Goal: Transaction & Acquisition: Purchase product/service

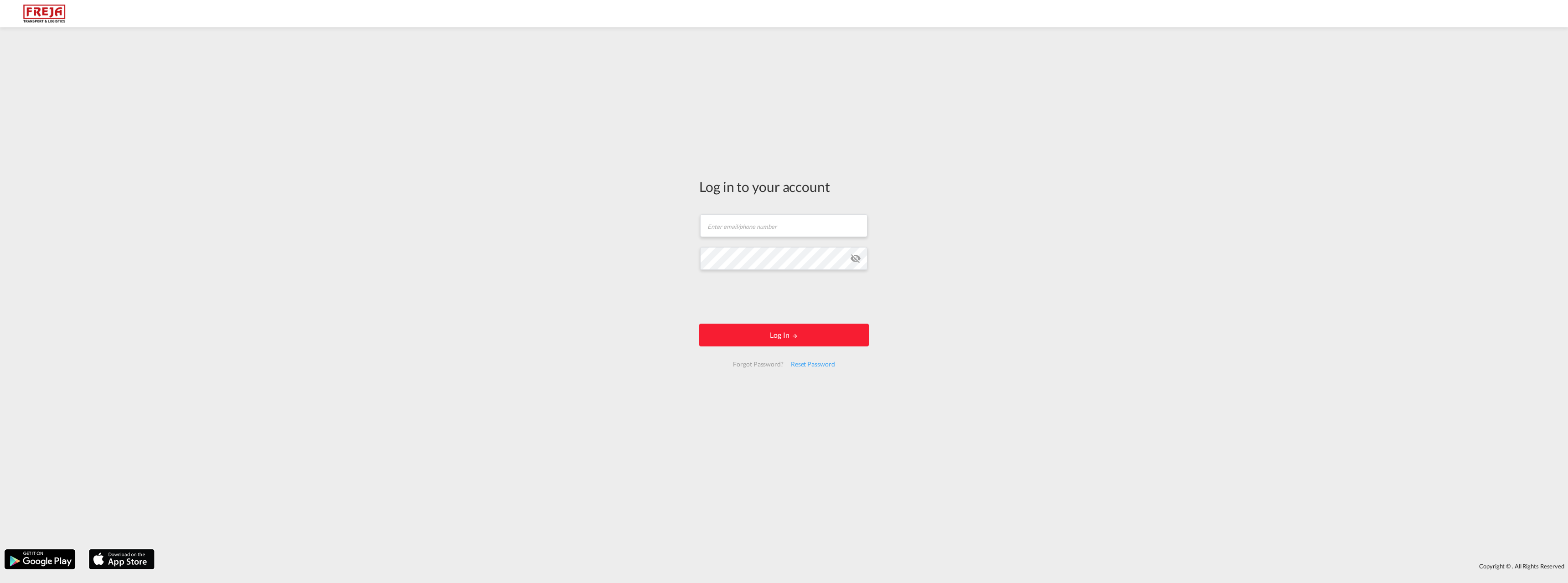
click at [744, 211] on form "Email field is required Password field is required Log In Forgot Password? Rese…" at bounding box center [784, 290] width 170 height 171
click at [743, 225] on input "text" at bounding box center [783, 225] width 167 height 23
type input "[EMAIL_ADDRESS][DOMAIN_NAME]"
click at [774, 337] on button "Log In" at bounding box center [784, 335] width 170 height 23
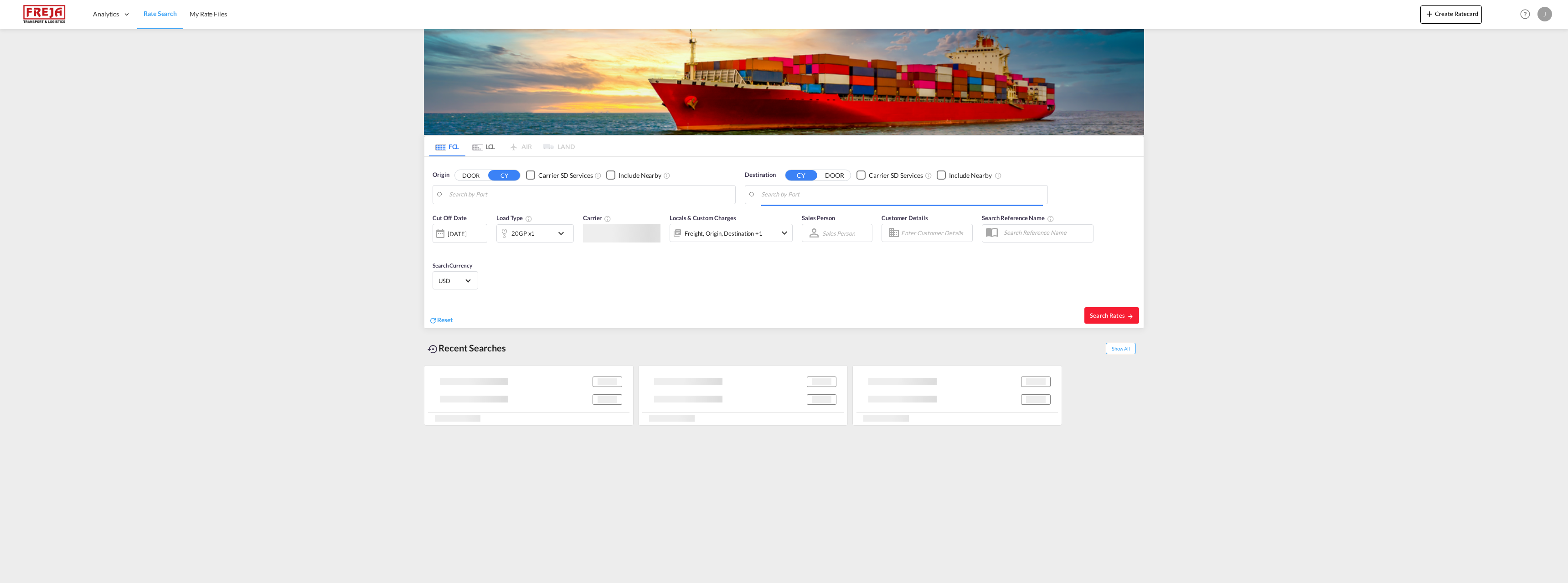
type input "Alesund ([GEOGRAPHIC_DATA]), NOAES"
type input "[GEOGRAPHIC_DATA], [GEOGRAPHIC_DATA]"
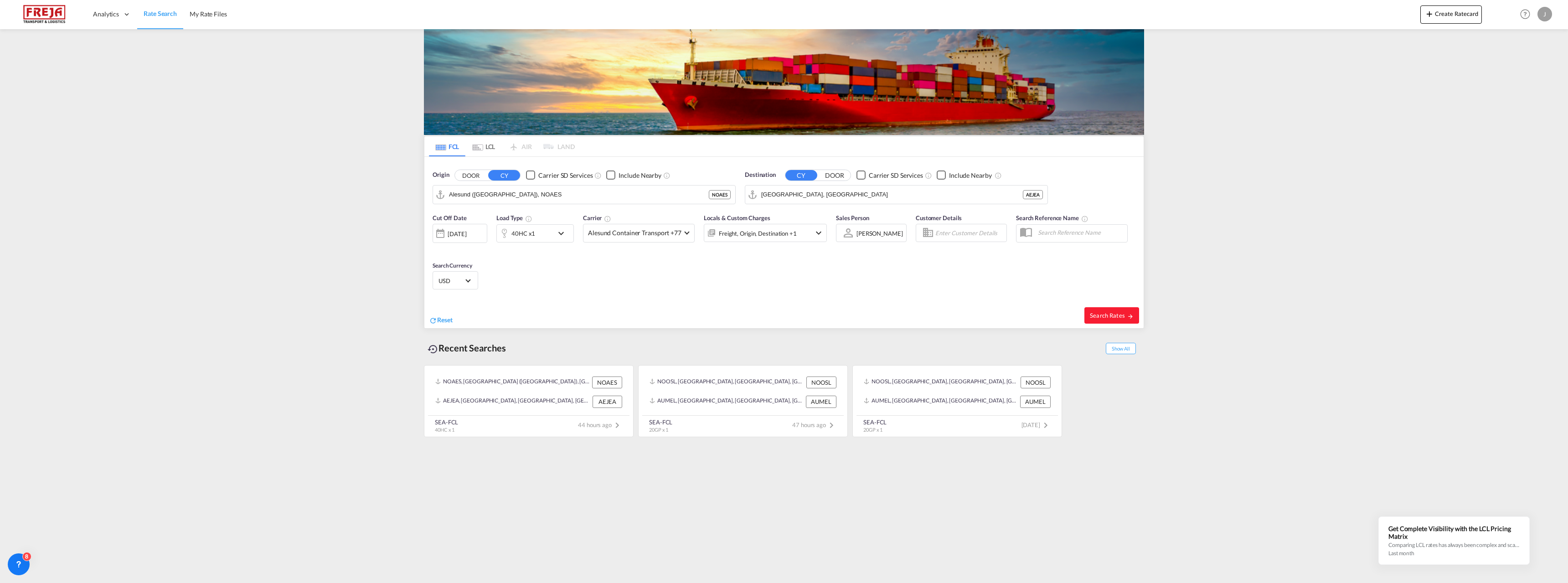
click at [539, 234] on div "40HC x1" at bounding box center [525, 233] width 57 height 18
click at [471, 270] on span "40HC" at bounding box center [460, 273] width 26 height 9
click at [462, 227] on div "20GP" at bounding box center [455, 229] width 16 height 9
click at [531, 268] on input "15000" at bounding box center [539, 273] width 37 height 15
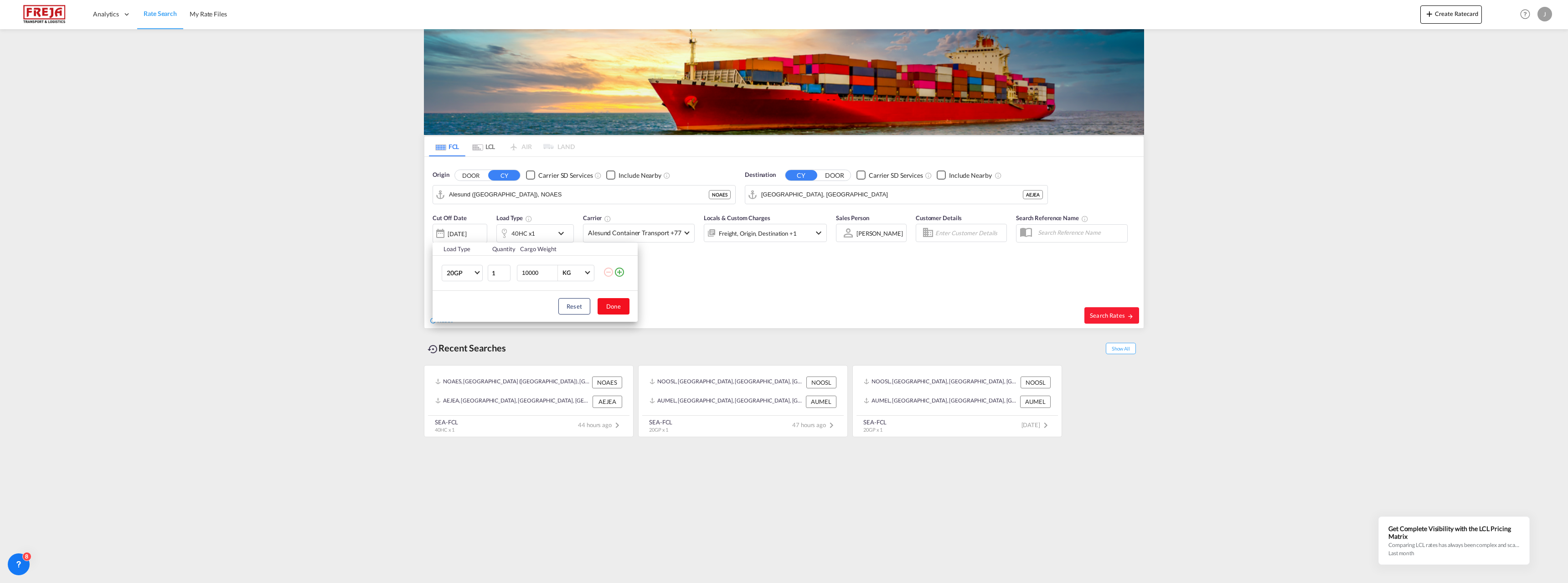
type input "10000"
click at [621, 306] on button "Done" at bounding box center [614, 306] width 32 height 16
click at [640, 231] on span "Alesund Container Transport +77" at bounding box center [635, 232] width 94 height 9
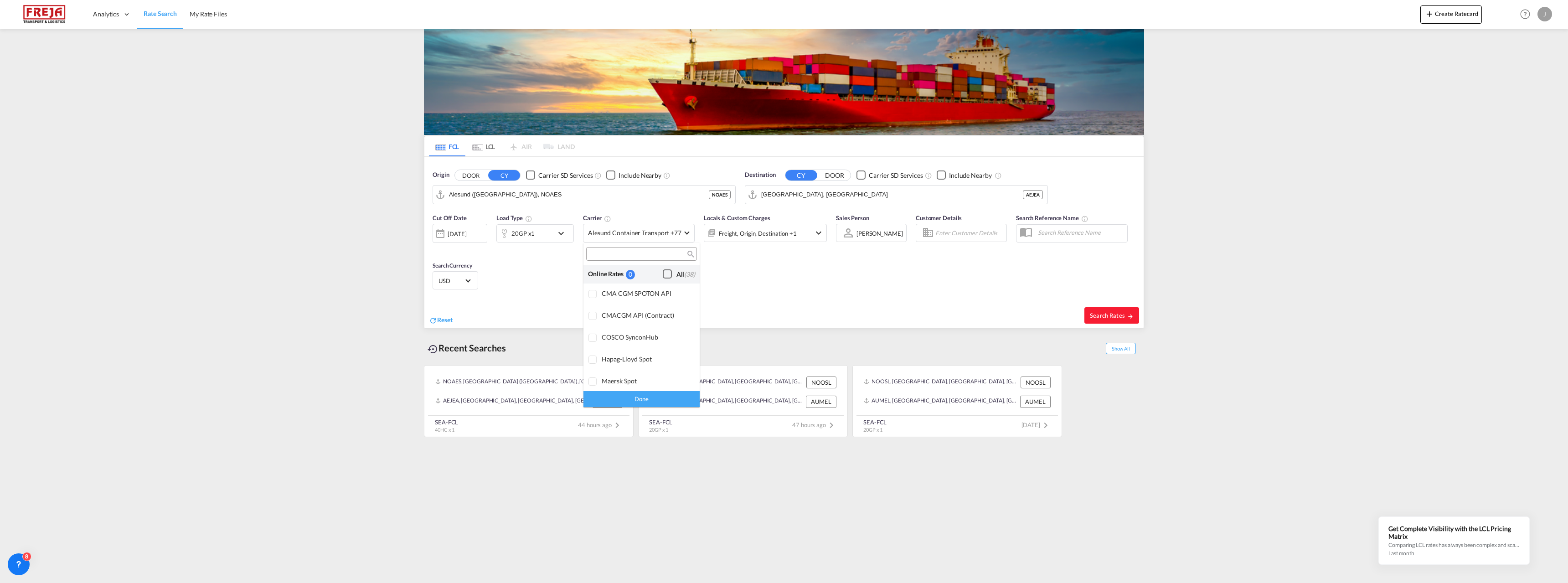
click at [676, 274] on div "All (38)" at bounding box center [685, 274] width 19 height 9
click at [637, 398] on div "Done" at bounding box center [642, 399] width 116 height 16
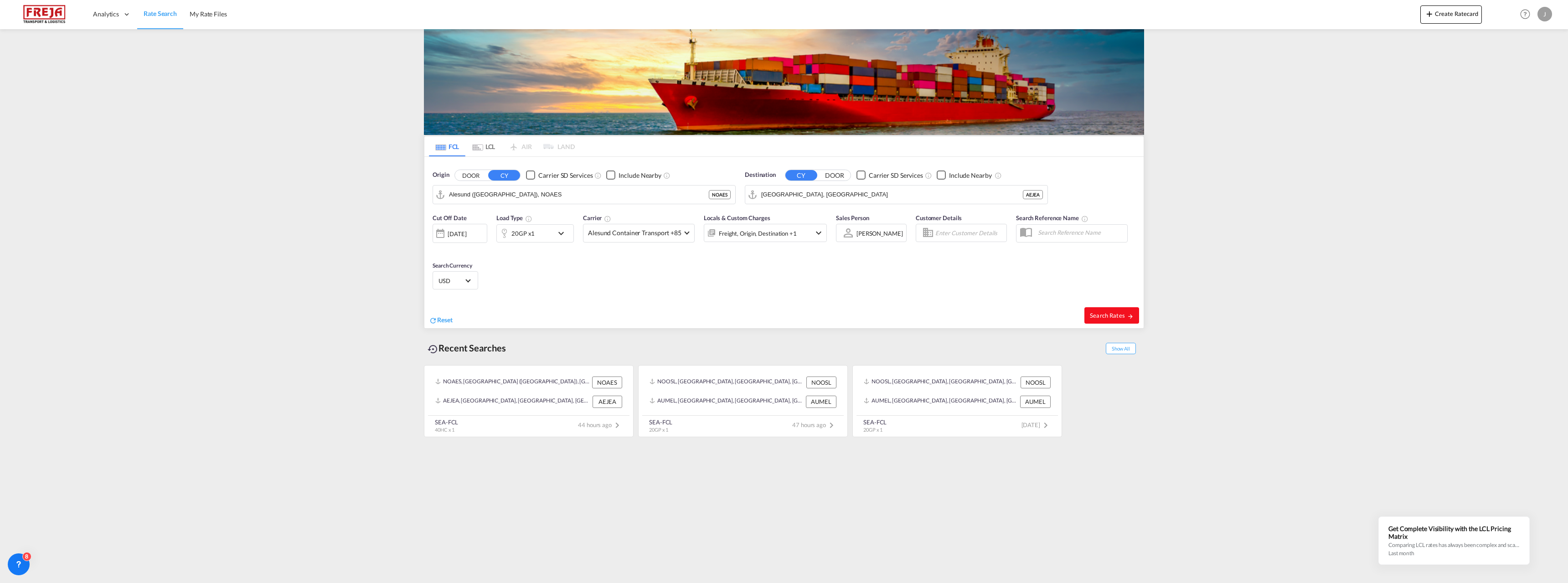
click at [1093, 312] on span "Search Rates" at bounding box center [1111, 315] width 44 height 7
type input "NOAES to AEJEA / [DATE]"
